Goal: Task Accomplishment & Management: Complete application form

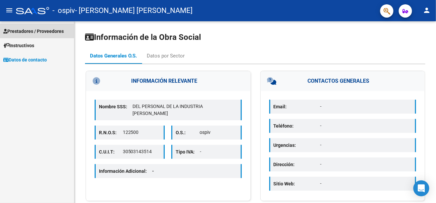
click at [32, 29] on span "Prestadores / Proveedores" at bounding box center [33, 31] width 60 height 7
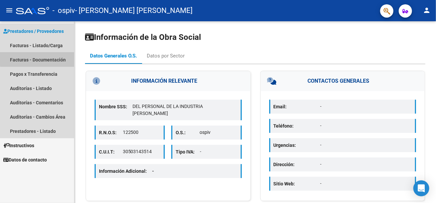
click at [41, 59] on link "Facturas - Documentación" at bounding box center [37, 59] width 74 height 14
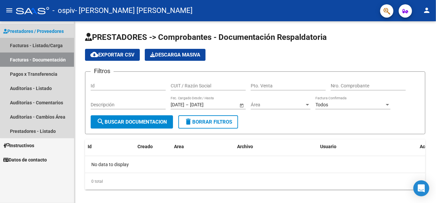
click at [40, 44] on link "Facturas - Listado/Carga" at bounding box center [37, 45] width 74 height 14
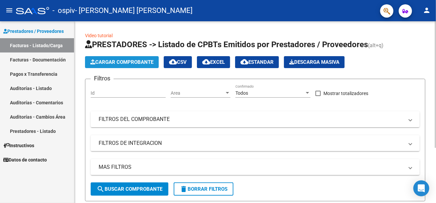
click at [130, 62] on span "Cargar Comprobante" at bounding box center [121, 62] width 63 height 6
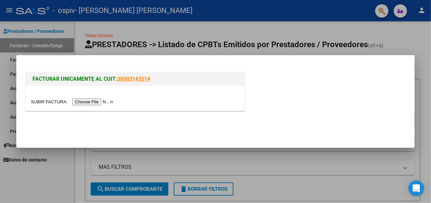
click at [83, 100] on input "file" at bounding box center [73, 101] width 84 height 7
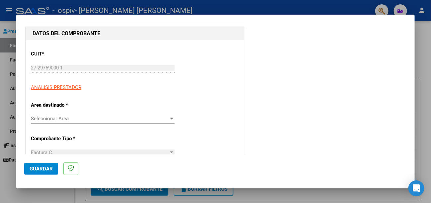
scroll to position [66, 0]
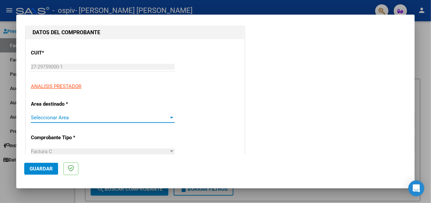
click at [133, 116] on span "Seleccionar Area" at bounding box center [100, 117] width 138 height 6
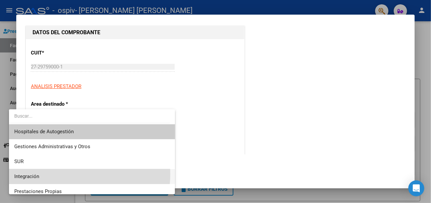
click at [74, 174] on span "Integración" at bounding box center [91, 176] width 155 height 15
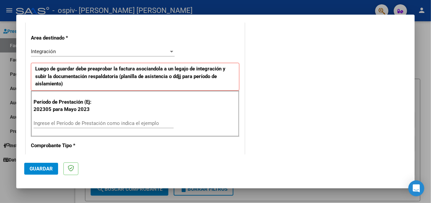
scroll to position [133, 0]
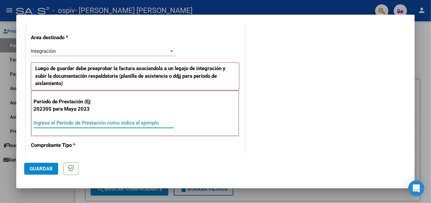
click at [56, 120] on input "Ingrese el Período de Prestación como indica el ejemplo" at bounding box center [104, 123] width 140 height 6
type input "202506"
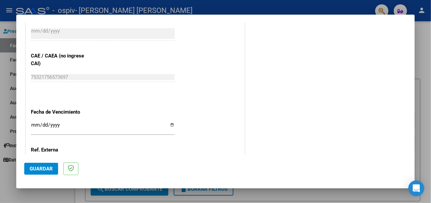
scroll to position [420, 0]
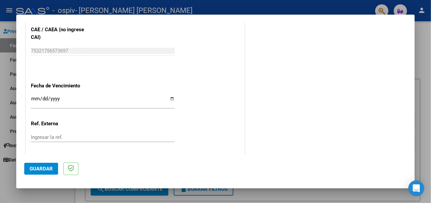
click at [46, 96] on input "Ingresar la fecha" at bounding box center [103, 101] width 144 height 11
click at [166, 96] on input "Ingresar la fecha" at bounding box center [103, 101] width 144 height 11
type input "[DATE]"
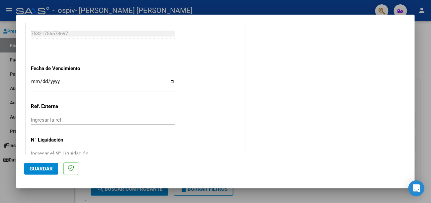
click at [24, 170] on button "Guardar" at bounding box center [41, 169] width 34 height 12
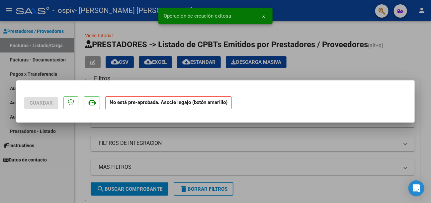
scroll to position [0, 0]
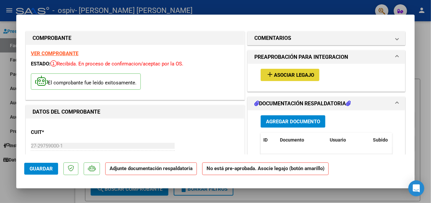
click at [273, 75] on mat-icon "add" at bounding box center [270, 74] width 8 height 8
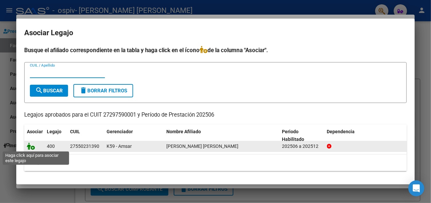
click at [27, 147] on icon at bounding box center [31, 145] width 8 height 7
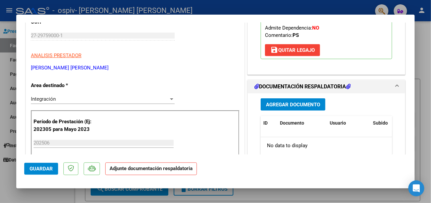
scroll to position [112, 0]
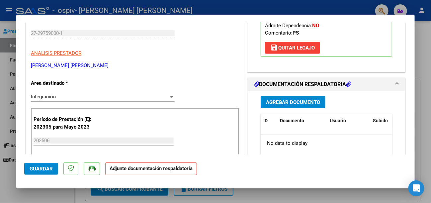
click at [305, 99] on span "Agregar Documento" at bounding box center [293, 102] width 54 height 6
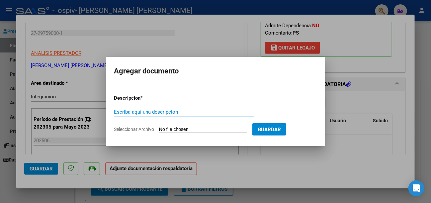
click at [156, 111] on input "Escriba aquí una descripcion" at bounding box center [184, 112] width 140 height 6
type input "asistencia julio psicologia"
click at [140, 126] on span "Seleccionar Archivo" at bounding box center [134, 128] width 40 height 5
click at [159, 126] on input "Seleccionar Archivo" at bounding box center [203, 129] width 88 height 6
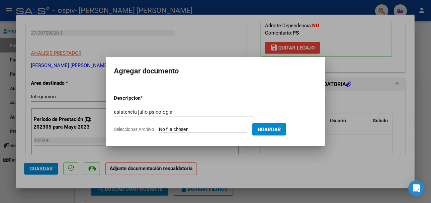
type input "C:\fakepath\[PERSON_NAME] asistencia junio.pdf"
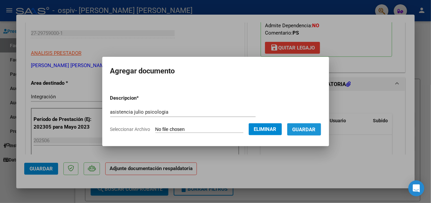
click at [312, 131] on span "Guardar" at bounding box center [303, 129] width 23 height 6
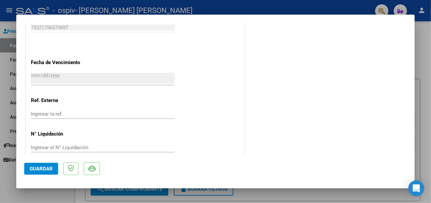
scroll to position [460, 0]
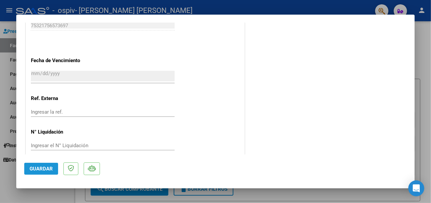
click at [30, 168] on span "Guardar" at bounding box center [41, 169] width 23 height 6
type input "$ 0,00"
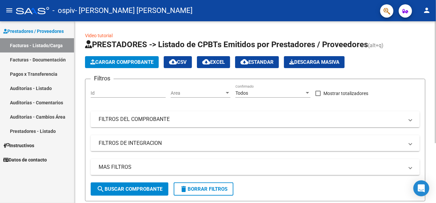
click at [135, 62] on span "Cargar Comprobante" at bounding box center [121, 62] width 63 height 6
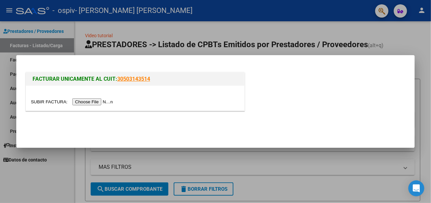
click at [91, 104] on input "file" at bounding box center [73, 101] width 84 height 7
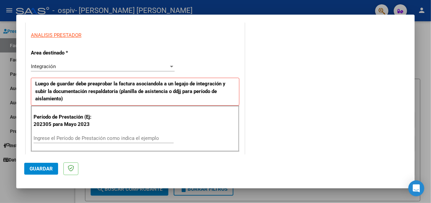
scroll to position [120, 0]
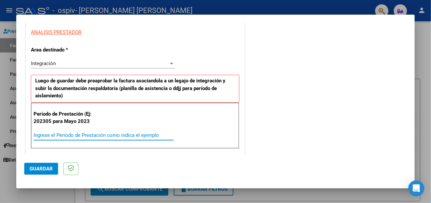
click at [74, 132] on input "Ingrese el Período de Prestación como indica el ejemplo" at bounding box center [104, 135] width 140 height 6
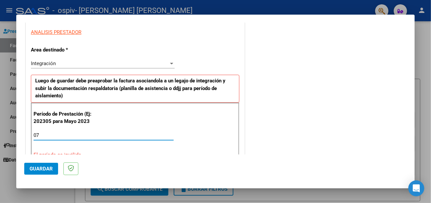
type input "0"
type input "202507"
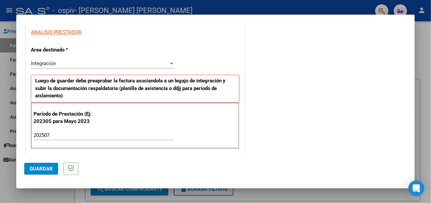
click at [377, 104] on div "COMENTARIOS Comentarios del Prestador / Gerenciador:" at bounding box center [326, 198] width 161 height 579
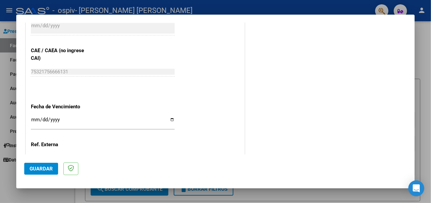
scroll to position [405, 0]
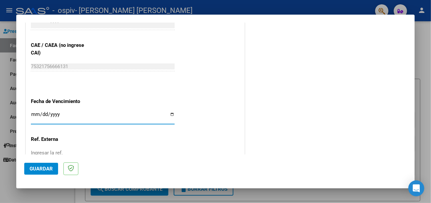
click at [167, 111] on input "Ingresar la fecha" at bounding box center [103, 116] width 144 height 11
type input "[DATE]"
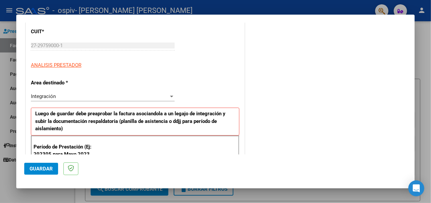
scroll to position [0, 0]
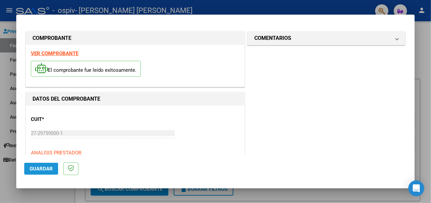
click at [31, 170] on span "Guardar" at bounding box center [41, 169] width 23 height 6
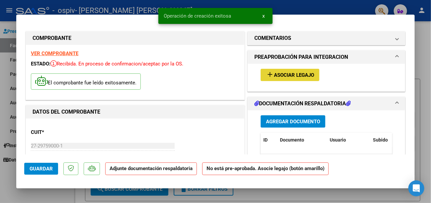
click at [284, 74] on span "Asociar Legajo" at bounding box center [294, 75] width 40 height 6
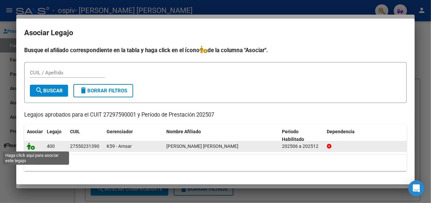
click at [27, 147] on icon at bounding box center [31, 145] width 8 height 7
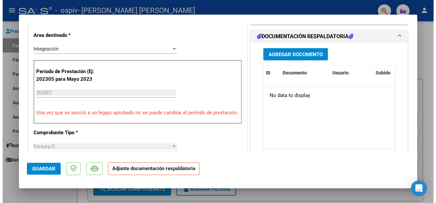
scroll to position [156, 0]
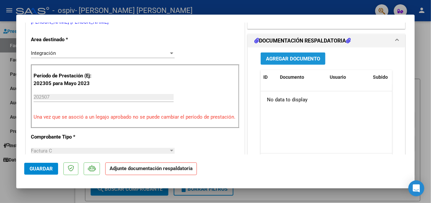
click at [292, 56] on span "Agregar Documento" at bounding box center [293, 59] width 54 height 6
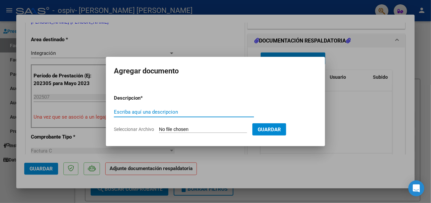
click at [154, 112] on input "Escriba aquí una descripcion" at bounding box center [184, 112] width 140 height 6
type input "ASISTENCIA JULIO PSICOLOGIA"
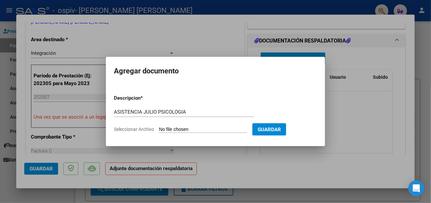
click at [200, 129] on input "Seleccionar Archivo" at bounding box center [203, 129] width 88 height 6
type input "C:\fakepath\[PERSON_NAME] asistencia julio.pdf"
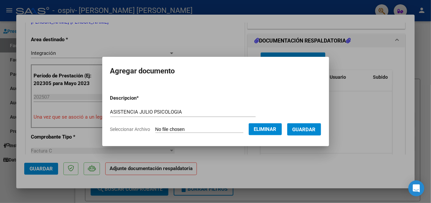
click at [313, 133] on button "Guardar" at bounding box center [304, 129] width 34 height 12
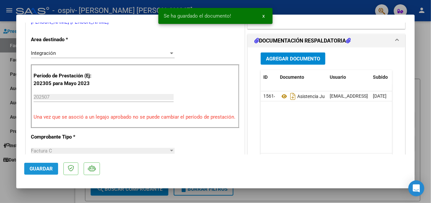
click at [30, 168] on span "Guardar" at bounding box center [41, 169] width 23 height 6
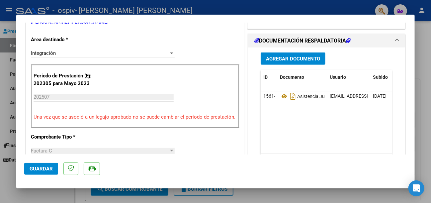
click at [314, 196] on div at bounding box center [215, 101] width 431 height 203
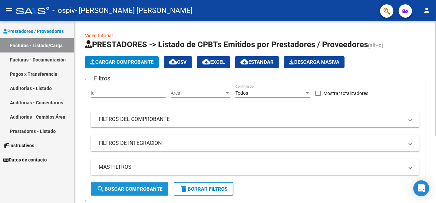
click at [133, 188] on span "search Buscar Comprobante" at bounding box center [130, 189] width 66 height 6
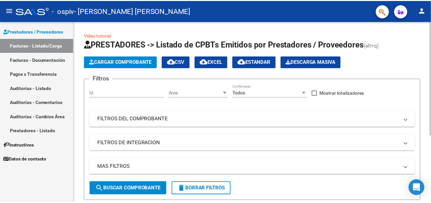
scroll to position [105, 0]
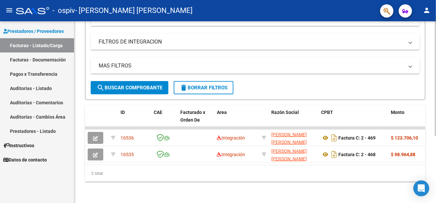
click at [435, 156] on div at bounding box center [435, 111] width 2 height 181
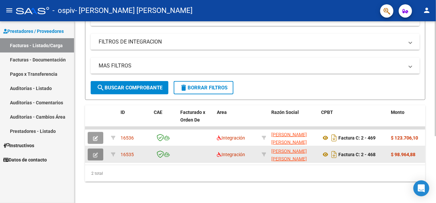
click at [99, 148] on button "button" at bounding box center [96, 154] width 16 height 12
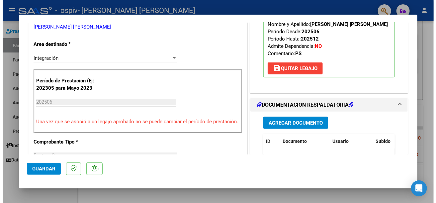
scroll to position [128, 0]
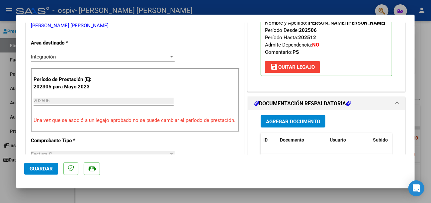
click at [274, 195] on div at bounding box center [215, 101] width 431 height 203
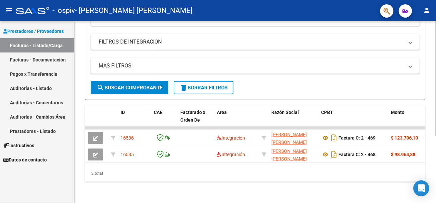
scroll to position [15, 0]
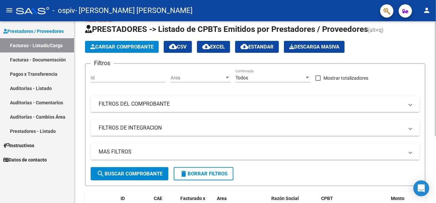
click at [423, 38] on div "Video tutorial PRESTADORES -> Listado de CPBTs Emitidos por Prestadores / Prove…" at bounding box center [255, 147] width 363 height 283
